Goal: Navigation & Orientation: Find specific page/section

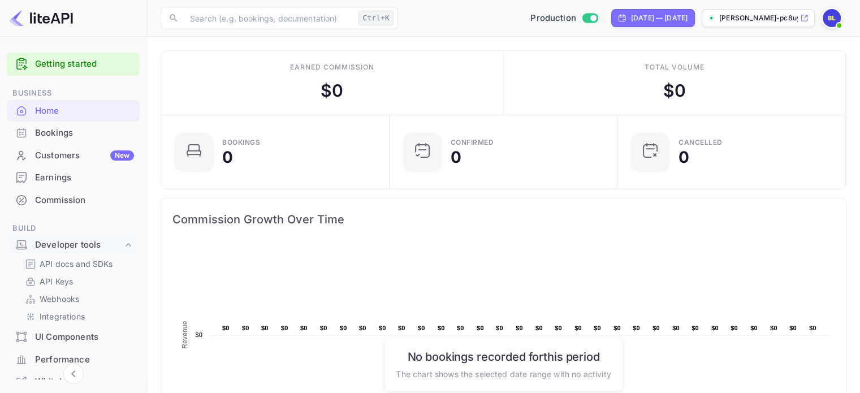
scroll to position [175, 213]
drag, startPoint x: 0, startPoint y: 0, endPoint x: 81, endPoint y: 151, distance: 171.6
click at [81, 151] on div "Customers New" at bounding box center [84, 155] width 99 height 13
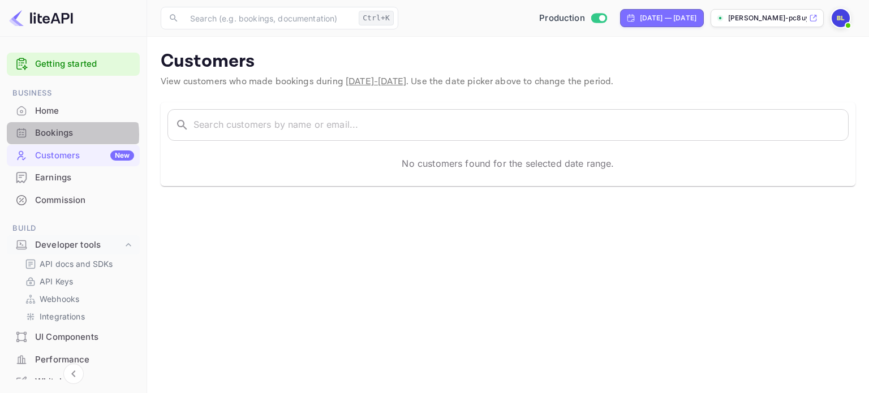
click at [59, 135] on div "Bookings" at bounding box center [84, 133] width 99 height 13
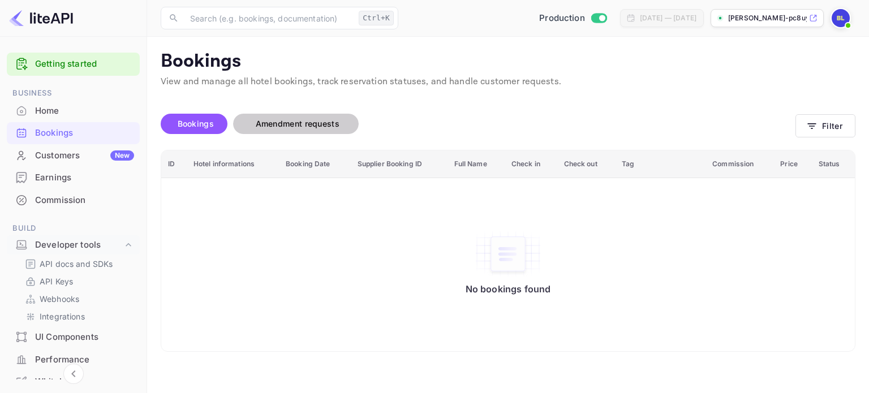
click at [330, 128] on span "Amendment requests" at bounding box center [298, 124] width 84 height 10
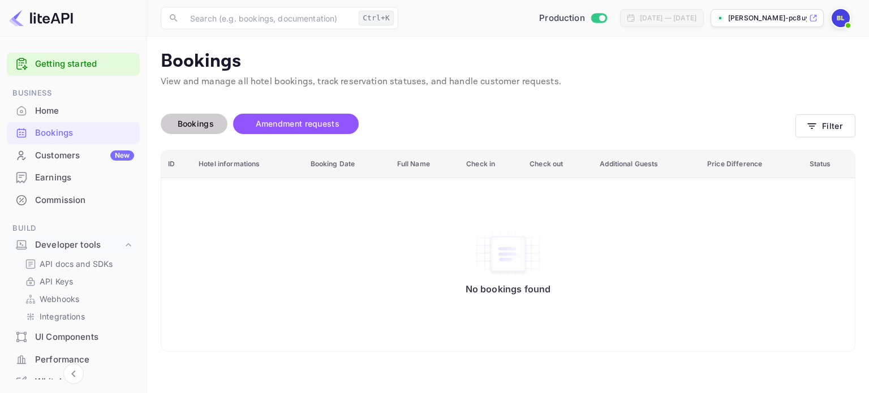
click at [210, 127] on span "Bookings" at bounding box center [196, 124] width 36 height 10
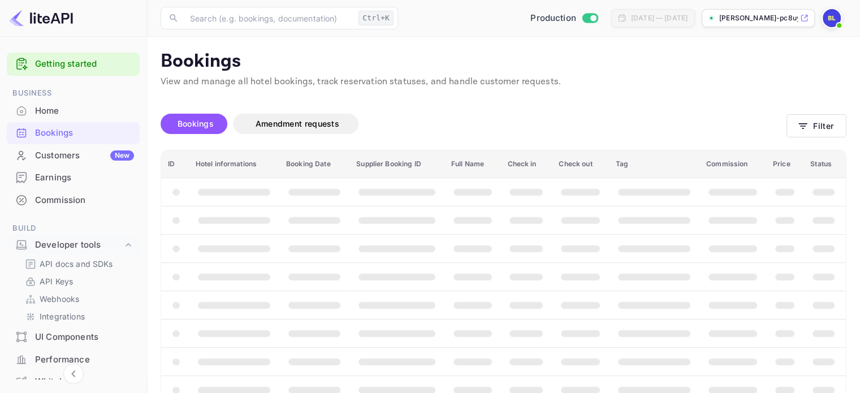
click at [71, 110] on div "Home" at bounding box center [84, 111] width 99 height 13
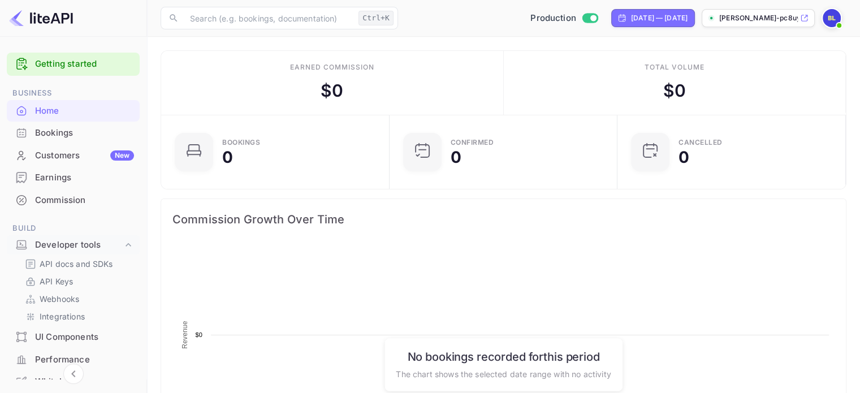
scroll to position [175, 213]
